Goal: Transaction & Acquisition: Purchase product/service

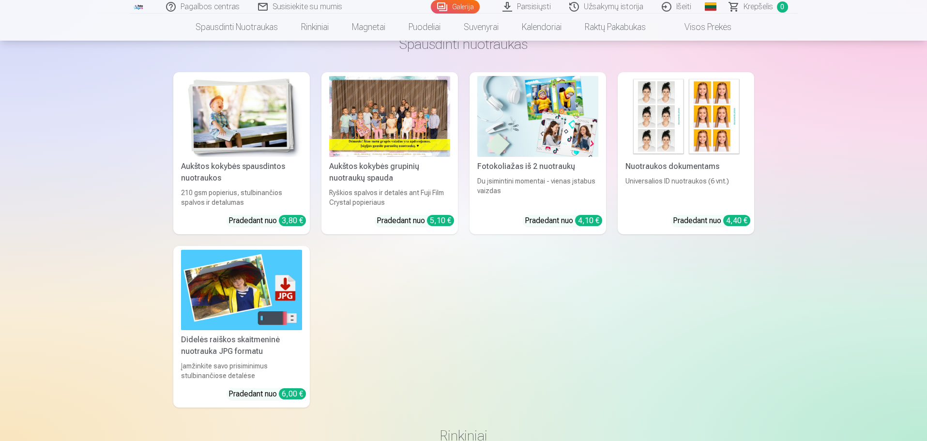
scroll to position [3512, 0]
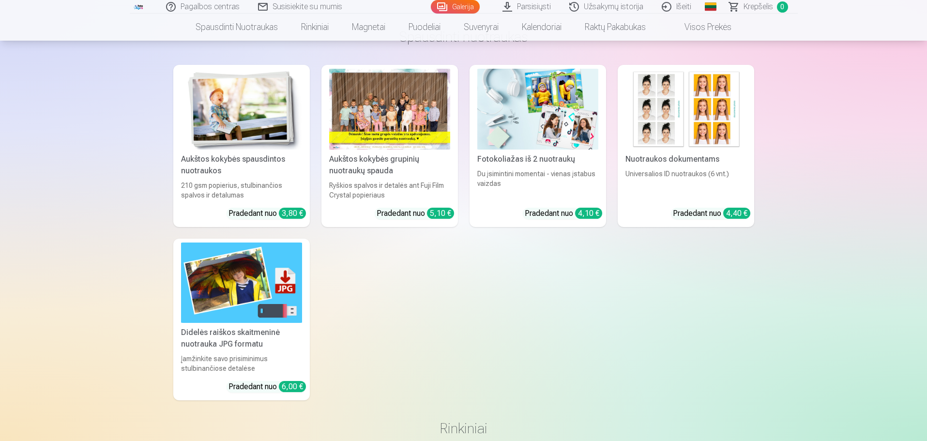
click at [210, 291] on img at bounding box center [241, 282] width 121 height 81
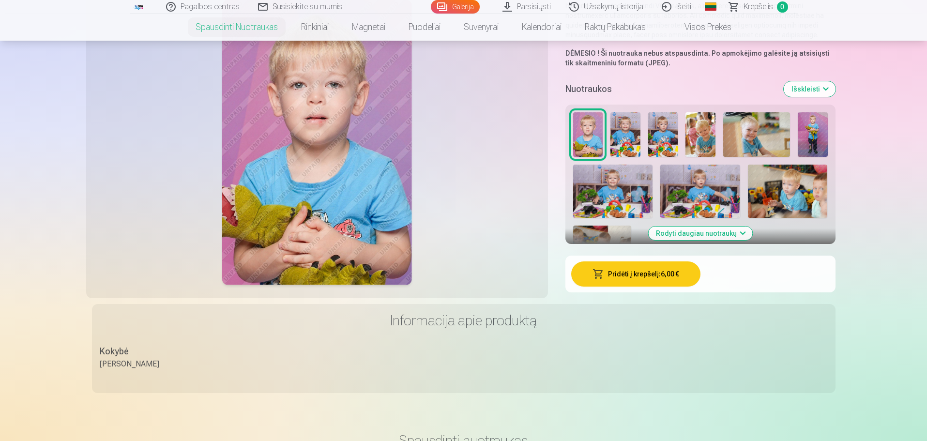
scroll to position [230, 0]
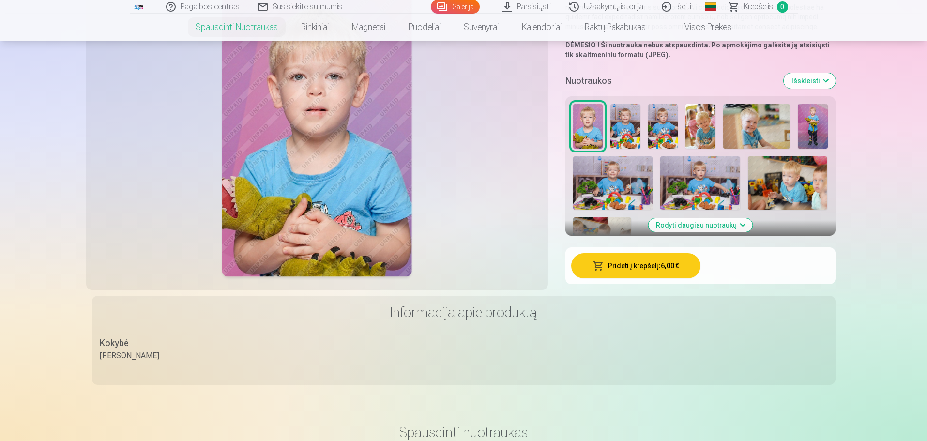
click at [634, 121] on img at bounding box center [625, 126] width 30 height 45
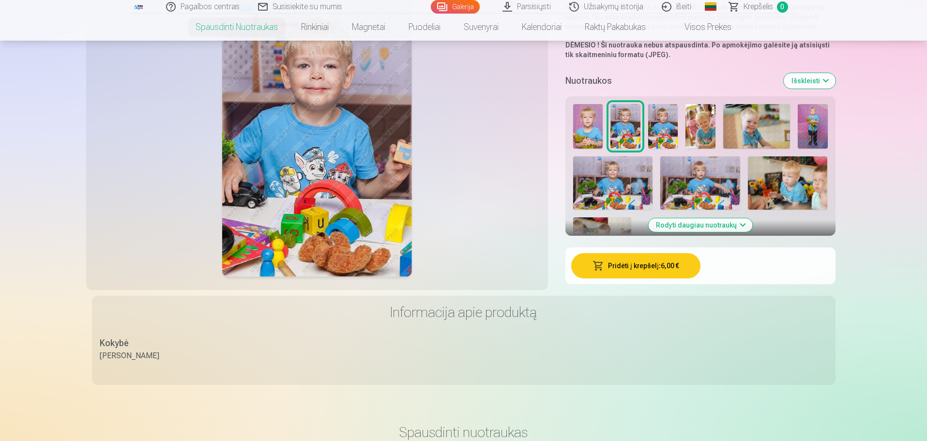
click at [695, 223] on button "Rodyti daugiau nuotraukų" at bounding box center [700, 225] width 104 height 14
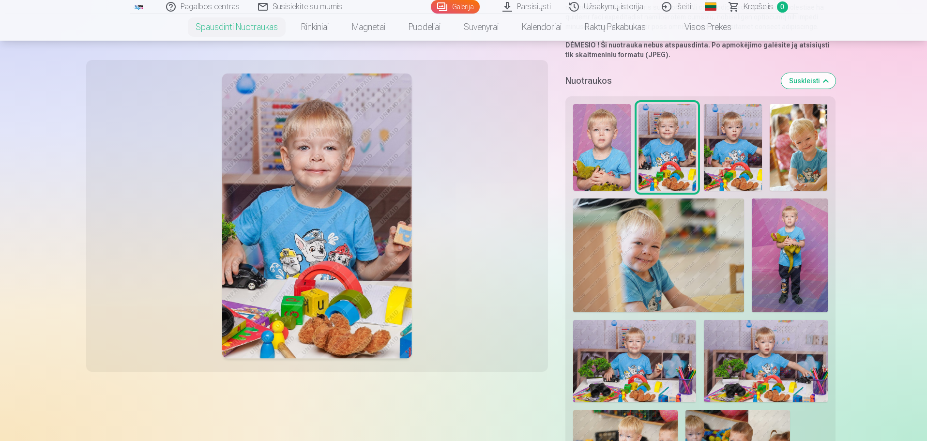
click at [617, 175] on img at bounding box center [602, 147] width 58 height 87
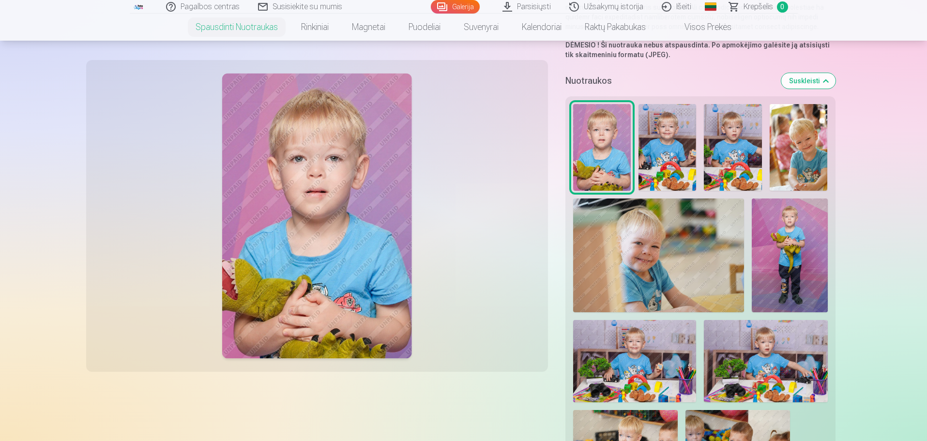
click at [669, 163] on img at bounding box center [667, 147] width 58 height 87
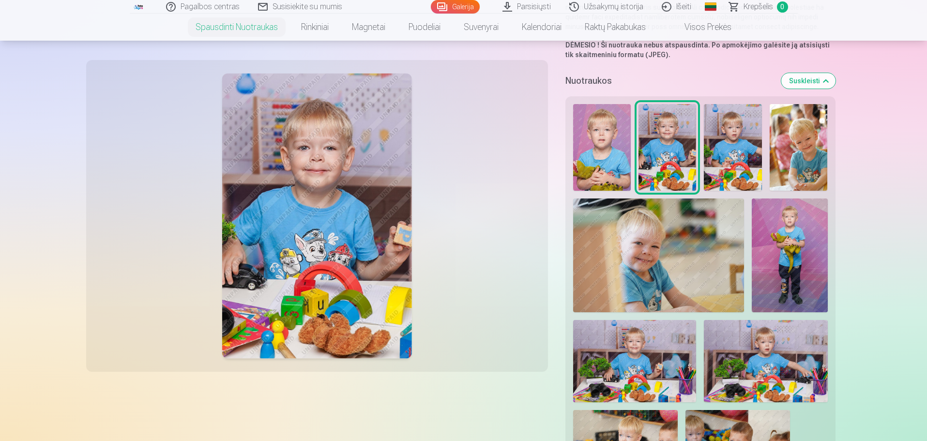
click at [713, 161] on img at bounding box center [733, 147] width 58 height 87
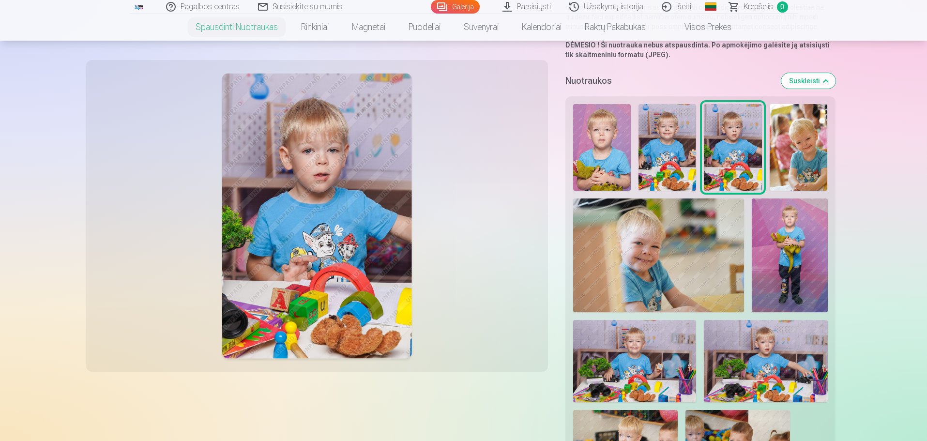
click at [781, 154] on img at bounding box center [798, 147] width 58 height 87
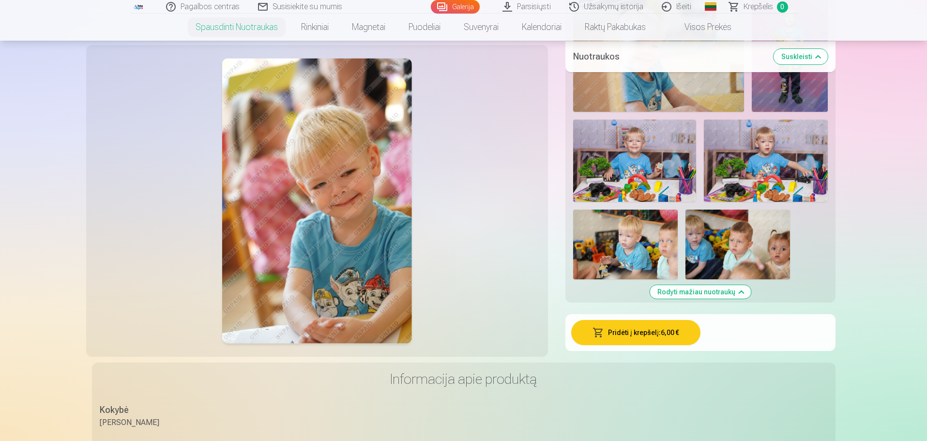
scroll to position [470, 0]
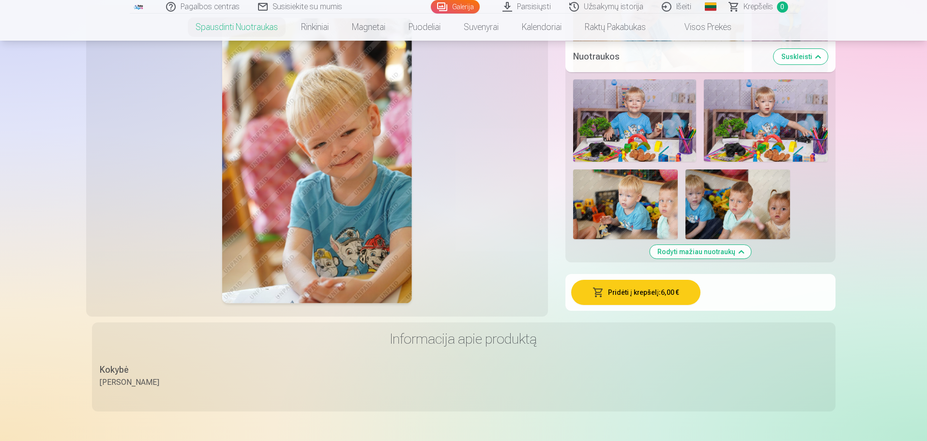
click at [651, 287] on button "Pridėti į krepšelį : 6,00 €" at bounding box center [635, 292] width 129 height 25
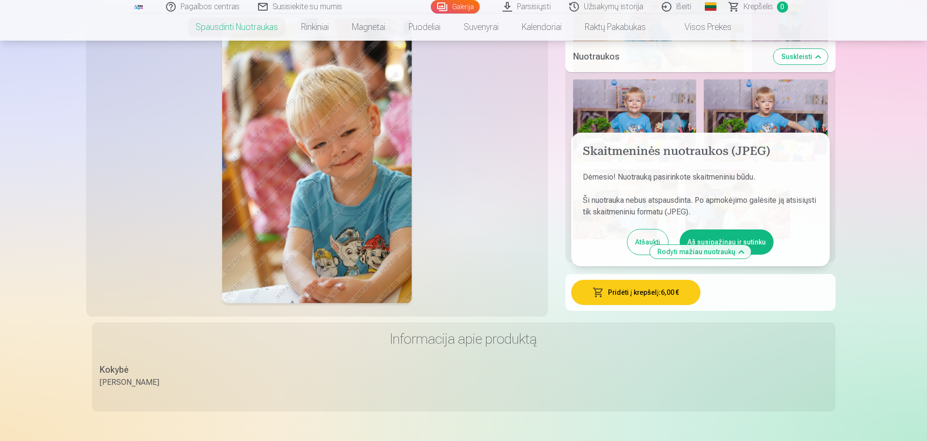
click at [707, 237] on button "Aš susipažinau ir sutinku" at bounding box center [726, 241] width 94 height 25
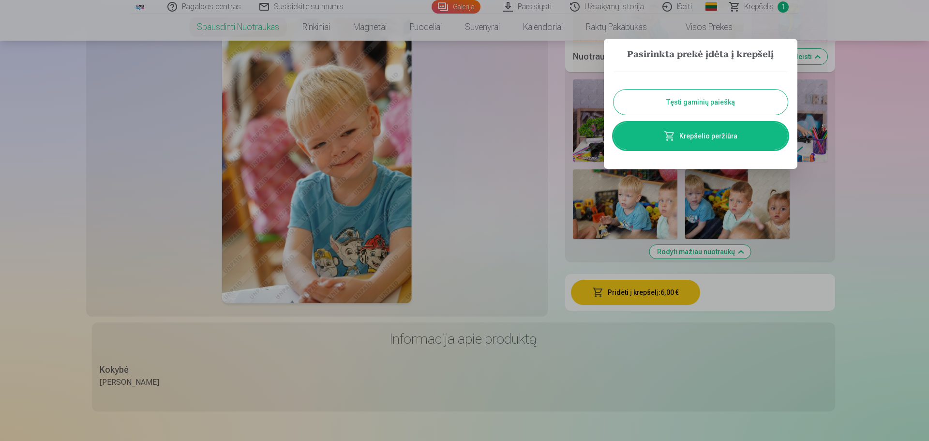
click at [734, 147] on link "Krepšelio peržiūra" at bounding box center [701, 135] width 174 height 27
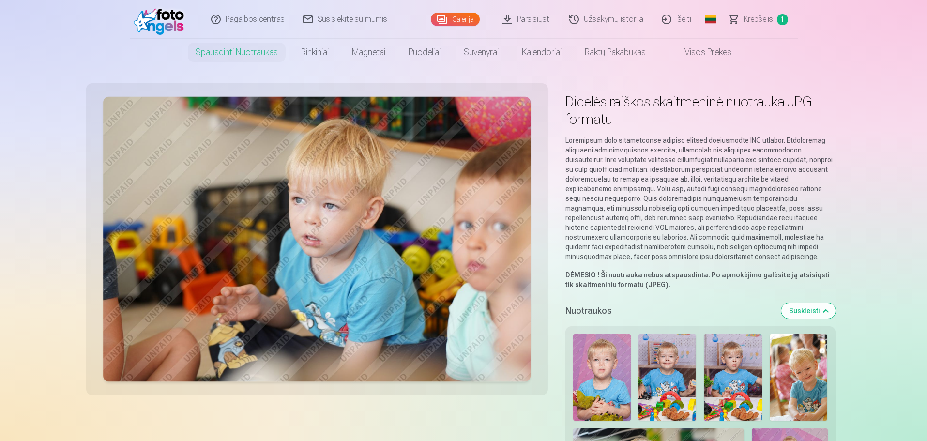
click at [765, 21] on span "Krepšelis" at bounding box center [758, 20] width 30 height 12
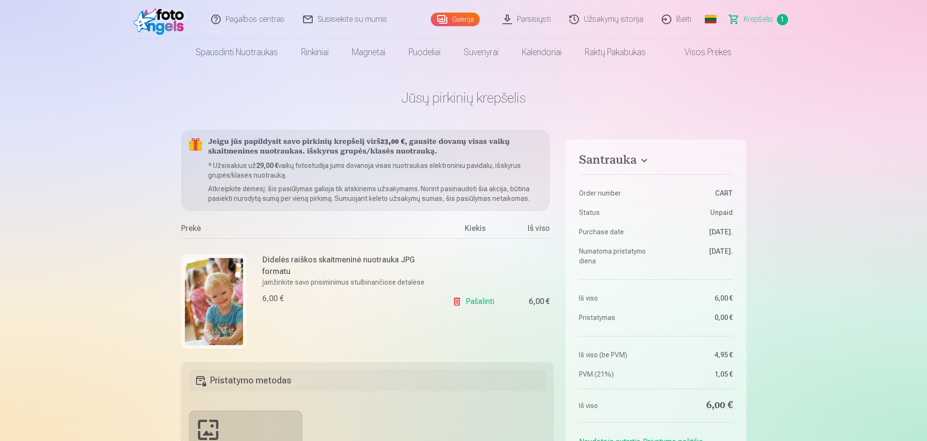
click at [478, 304] on link "Pašalinti" at bounding box center [475, 301] width 46 height 19
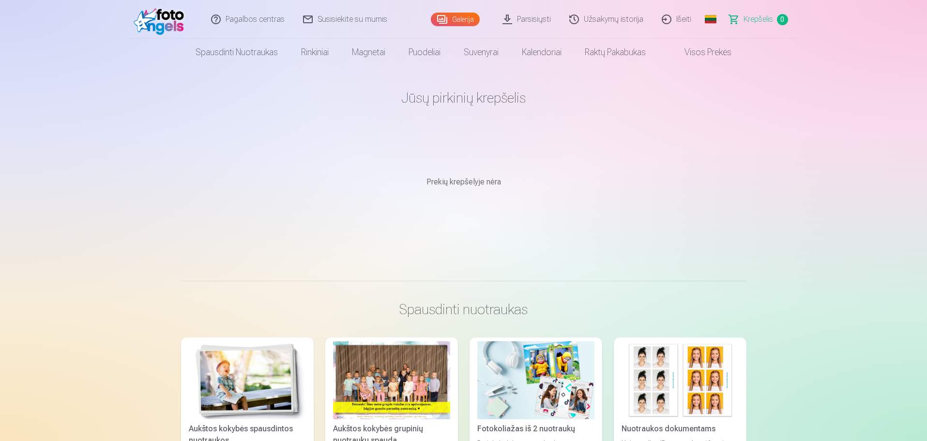
drag, startPoint x: 534, startPoint y: 127, endPoint x: 603, endPoint y: 100, distance: 74.8
click at [603, 100] on main "Jūsų pirkinių krepšelis Prekių krepšelyje nėra" at bounding box center [463, 162] width 565 height 192
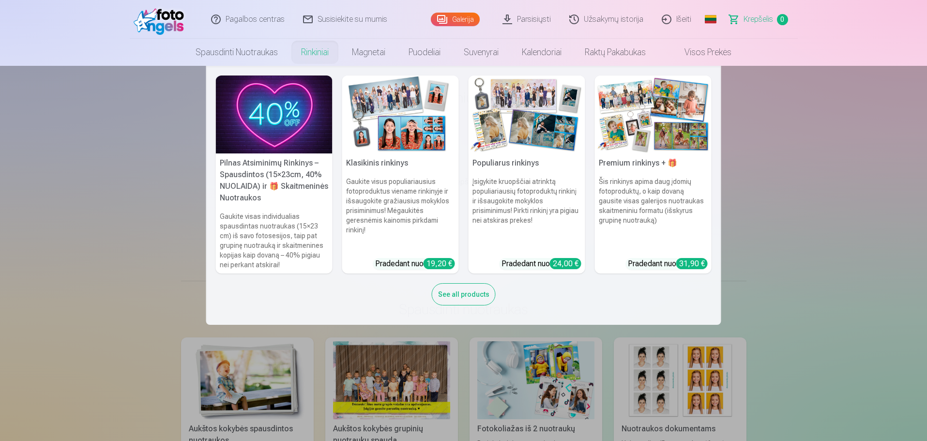
click at [479, 296] on div "See all products" at bounding box center [464, 294] width 64 height 22
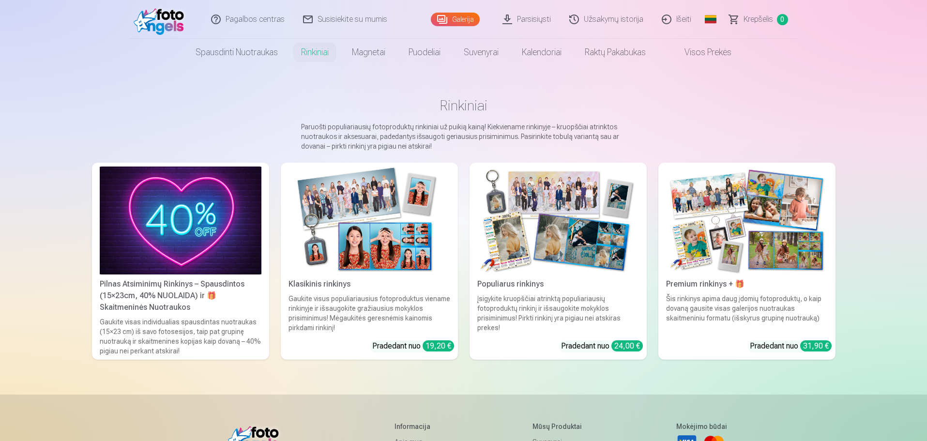
click at [358, 239] on img at bounding box center [369, 220] width 162 height 108
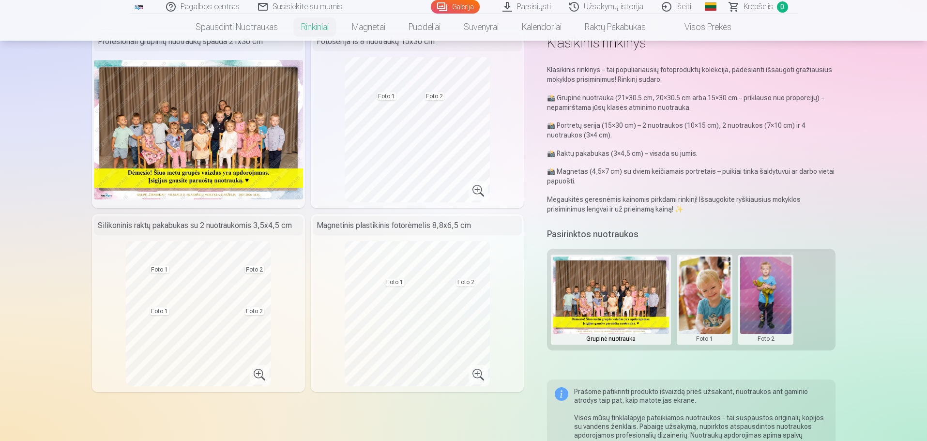
scroll to position [13, 0]
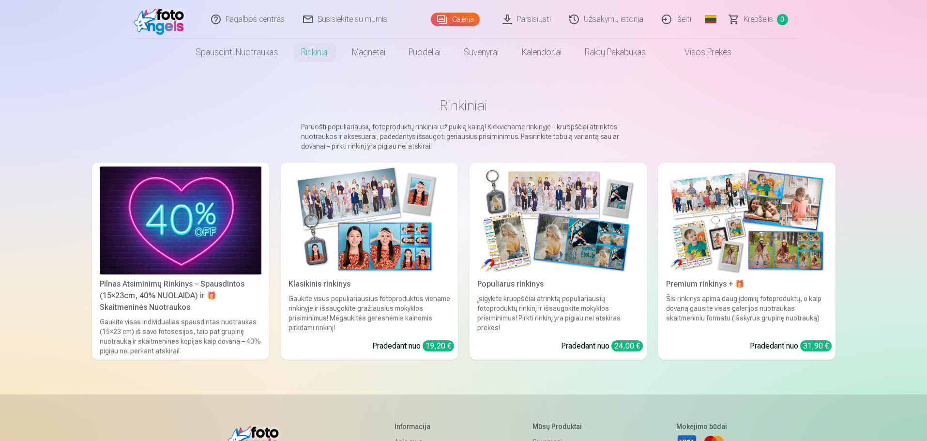
click at [725, 53] on link "Visos prekės" at bounding box center [700, 52] width 86 height 27
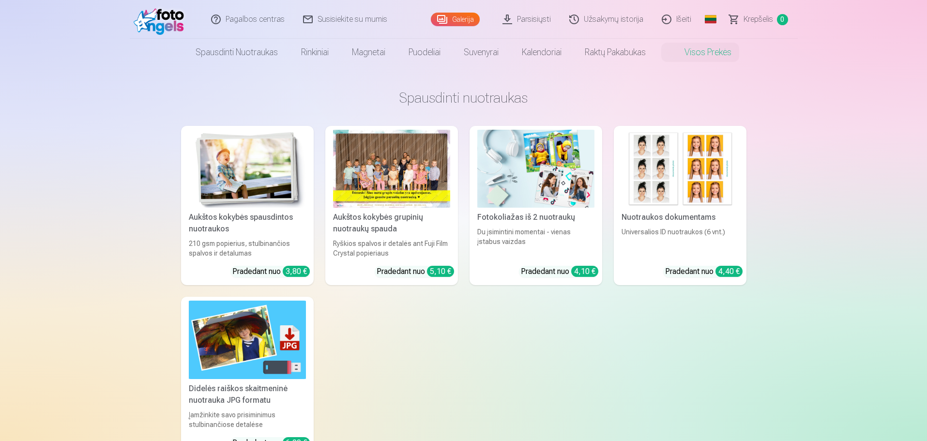
click at [385, 159] on div at bounding box center [391, 169] width 117 height 78
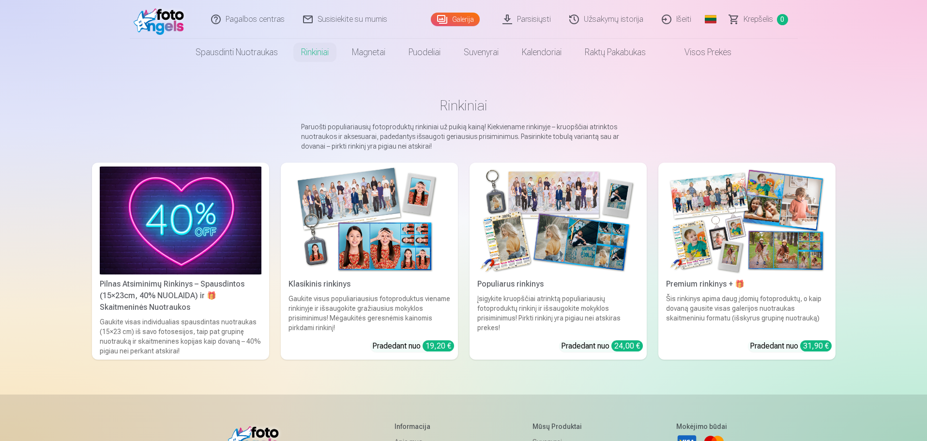
click at [161, 238] on img at bounding box center [181, 220] width 162 height 108
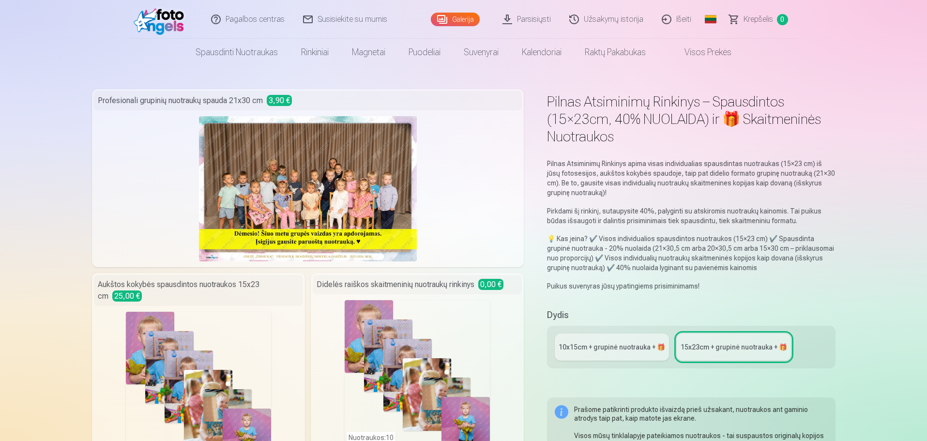
click at [287, 194] on img at bounding box center [308, 188] width 218 height 145
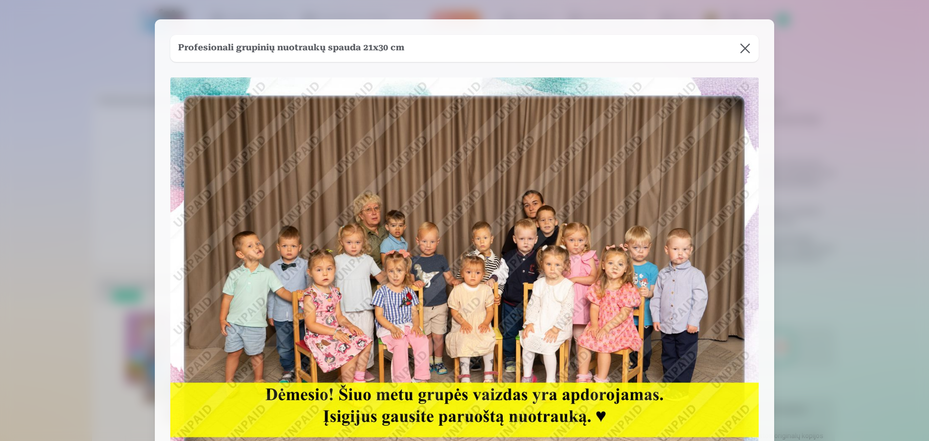
click at [748, 45] on button at bounding box center [745, 48] width 27 height 27
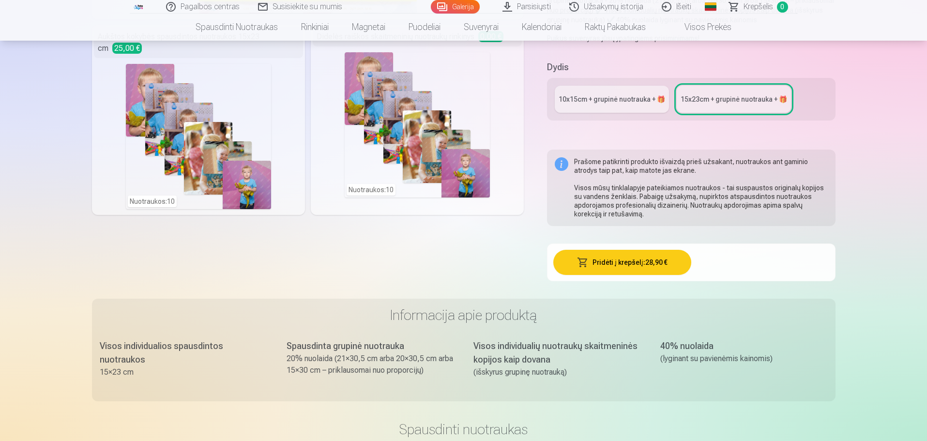
scroll to position [252, 0]
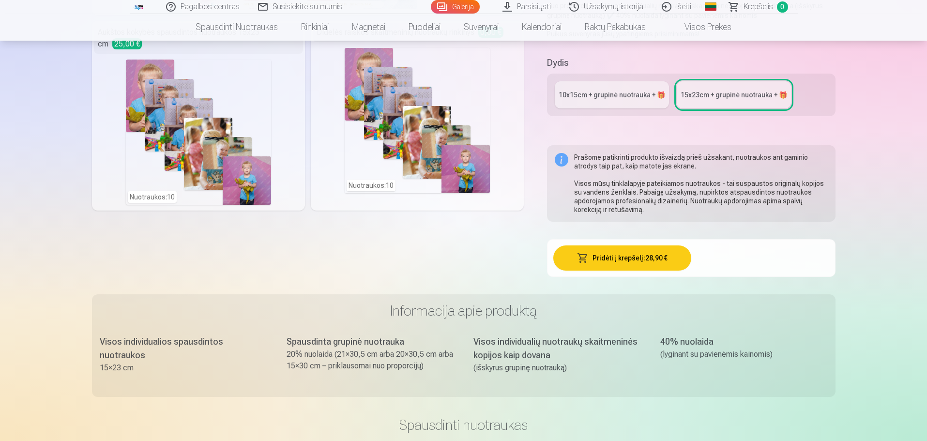
click at [649, 97] on div "10x15сm + grupinė nuotrauka + 🎁" at bounding box center [611, 95] width 106 height 10
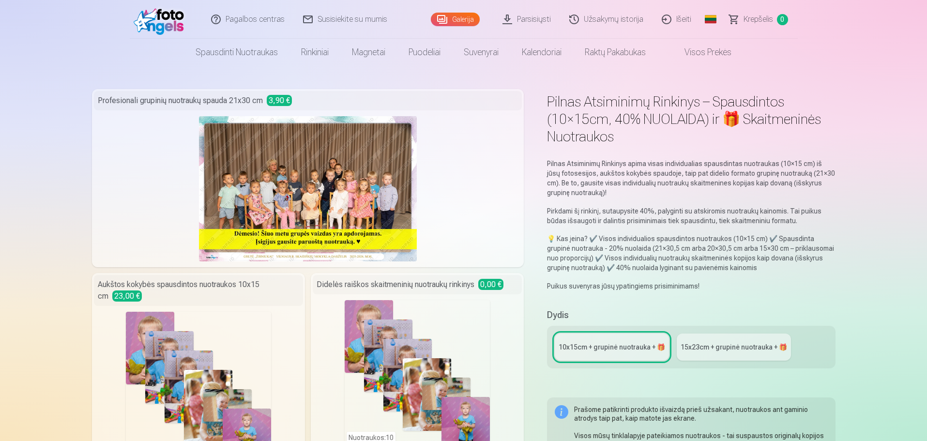
click at [450, 19] on link "Galerija" at bounding box center [455, 20] width 49 height 14
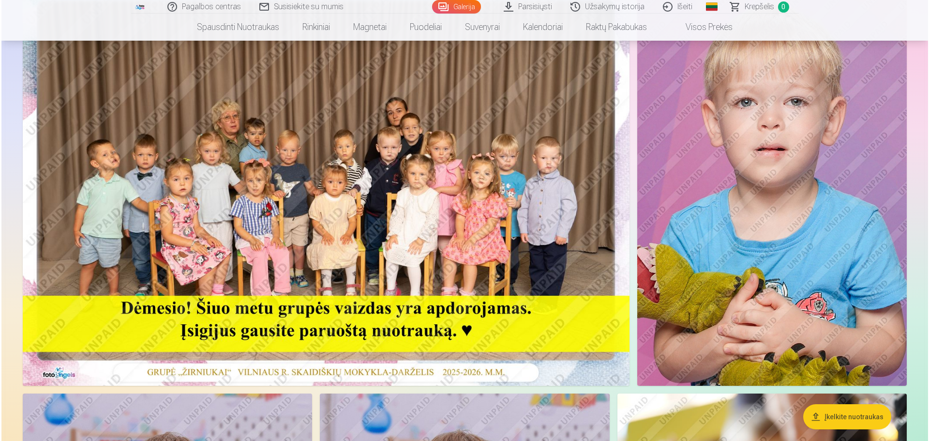
scroll to position [67, 0]
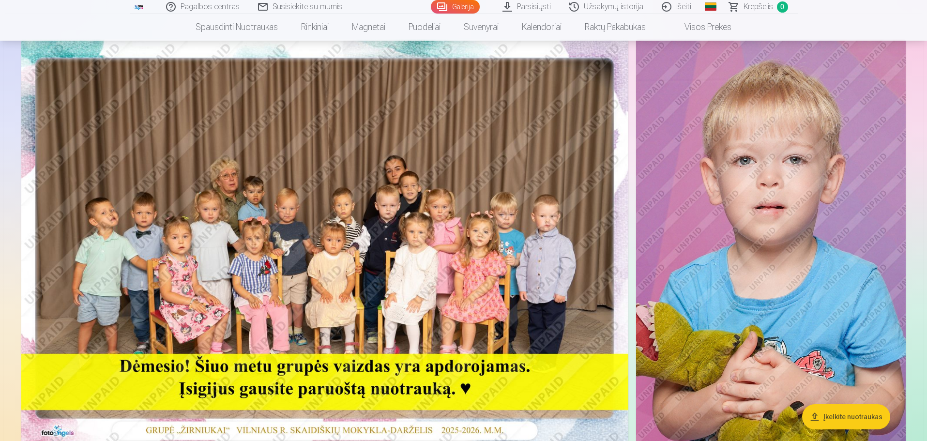
click at [416, 211] on img at bounding box center [324, 241] width 607 height 405
